Goal: Task Accomplishment & Management: Complete application form

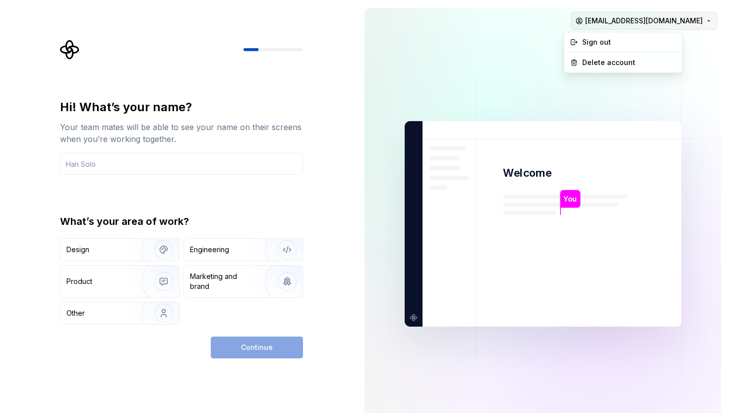
click at [614, 22] on html "Hi! What’s your name? Your team mates will be able to see your name on their sc…" at bounding box center [364, 206] width 729 height 413
click at [507, 78] on html "Hi! What’s your name? Your team mates will be able to see your name on their sc…" at bounding box center [364, 206] width 729 height 413
